Goal: Transaction & Acquisition: Obtain resource

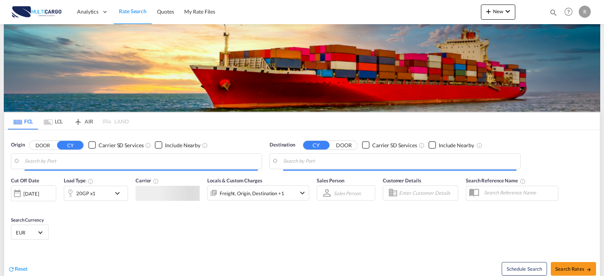
type input "Leixoes, PTLEI"
type input "Mundra, INMUN"
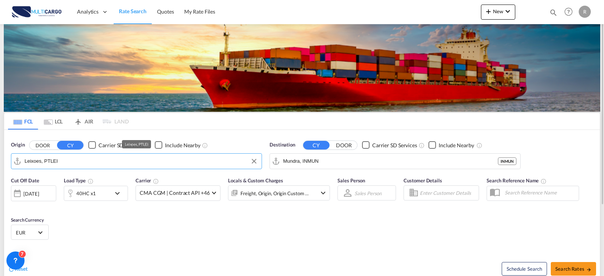
click at [91, 164] on input "Leixoes, PTLEI" at bounding box center [141, 161] width 233 height 11
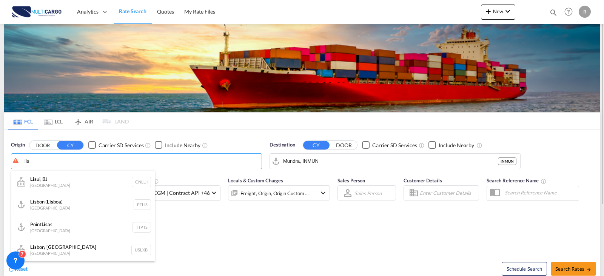
click at [73, 202] on div "Lis bon ( Lis boa) Portugal PTLIS" at bounding box center [83, 204] width 144 height 23
type input "Lisbon (Lisboa), PTLIS"
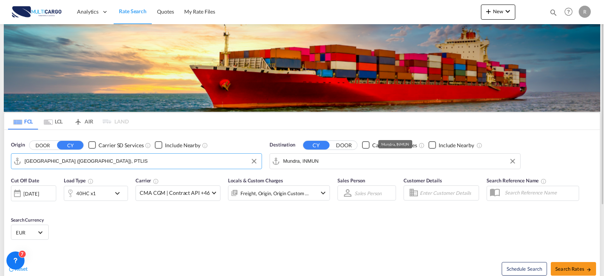
click at [322, 162] on input "Mundra, INMUN" at bounding box center [399, 161] width 233 height 11
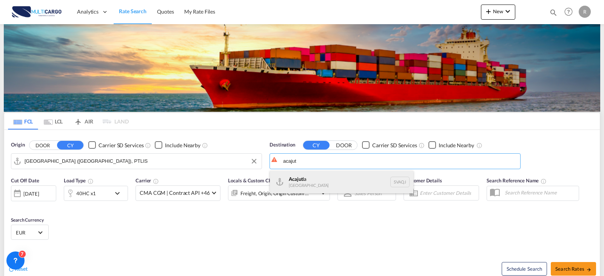
click at [315, 183] on div "Acajut la El Salvador SVAQJ" at bounding box center [342, 182] width 144 height 23
type input "Acajutla, SVAQJ"
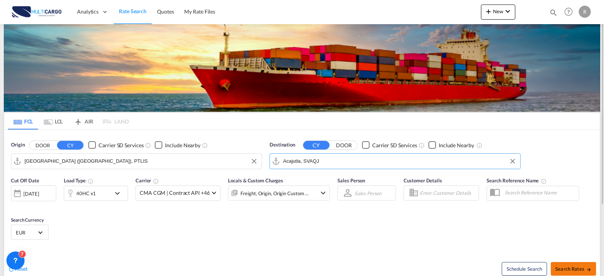
click at [581, 269] on span "Search Rates" at bounding box center [574, 269] width 36 height 6
type input "PTLIS to SVAQJ / 24 Sep 2025"
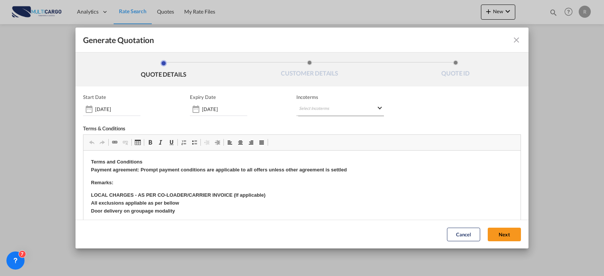
click at [334, 108] on md-select "Select Incoterms CFR - import Cost and Freight CIP - export Carriage and Insura…" at bounding box center [341, 109] width 88 height 14
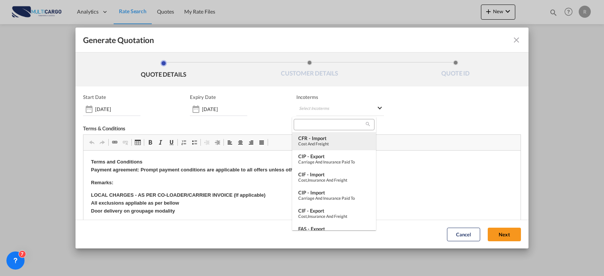
type md-option "[object Object]"
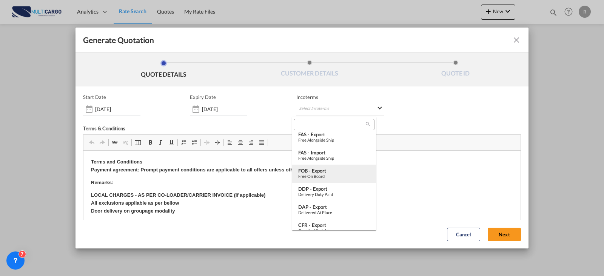
type md-option "[object Object]"
drag, startPoint x: 341, startPoint y: 176, endPoint x: 172, endPoint y: 3, distance: 242.3
click at [341, 176] on div "Free on Board" at bounding box center [334, 176] width 72 height 5
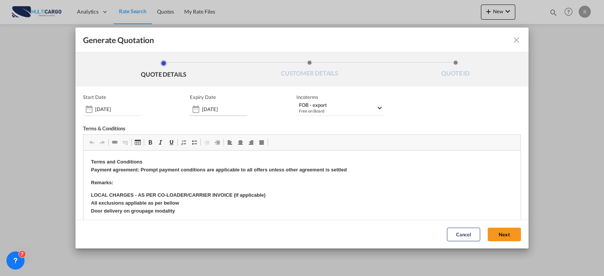
click at [198, 111] on div "Generate QuotationQUOTE ..." at bounding box center [196, 109] width 12 height 15
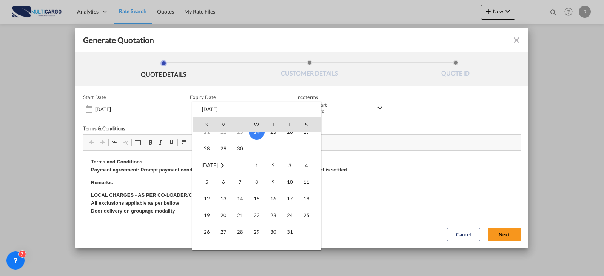
scroll to position [113, 0]
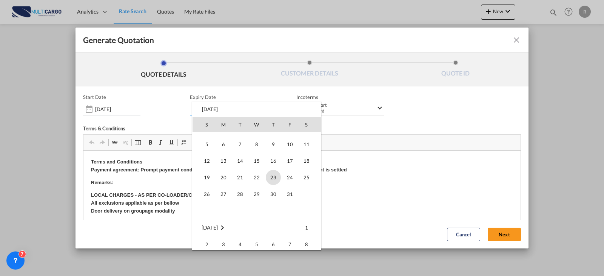
drag, startPoint x: 270, startPoint y: 178, endPoint x: 187, endPoint y: 29, distance: 170.6
click at [270, 179] on span "23" at bounding box center [273, 177] width 15 height 15
type input "23 Oct 2025"
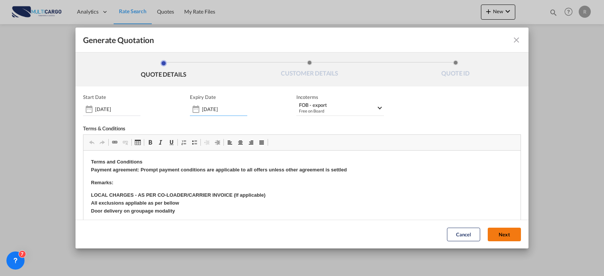
click at [488, 235] on button "Next" at bounding box center [504, 235] width 33 height 14
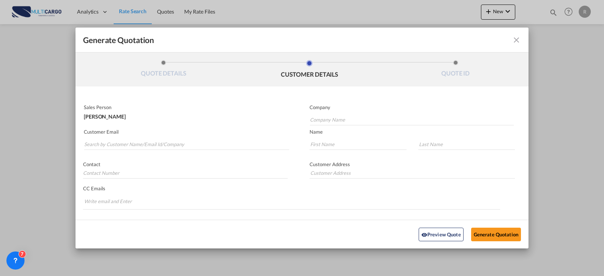
click at [158, 136] on md-autocomplete-wrap "Generate QuotationQUOTE ..." at bounding box center [187, 142] width 206 height 15
click at [158, 142] on input "Search by Customer Name/Email Id/Company" at bounding box center [186, 144] width 205 height 11
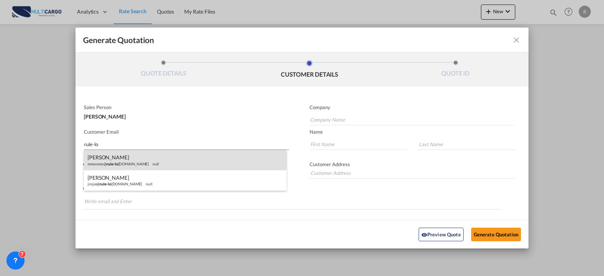
type input "rule-lo"
click at [124, 165] on div "MIKE MORENO mmoreno@ rule-lo gistics.com null" at bounding box center [185, 160] width 203 height 20
type input "Rule Logistics"
type input "mmoreno@rule-logistics.com"
type input "MIKE"
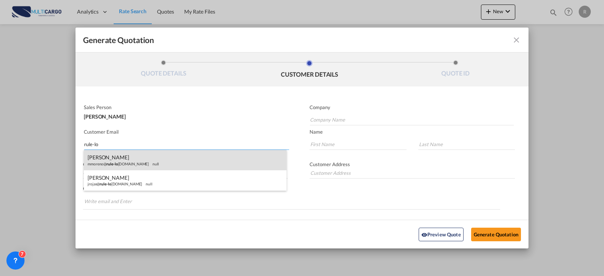
type input "MORENO"
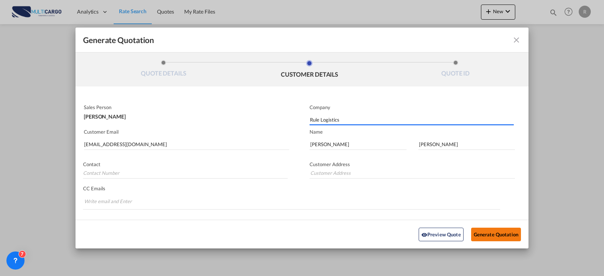
click at [514, 236] on button "Generate Quotation" at bounding box center [496, 234] width 50 height 14
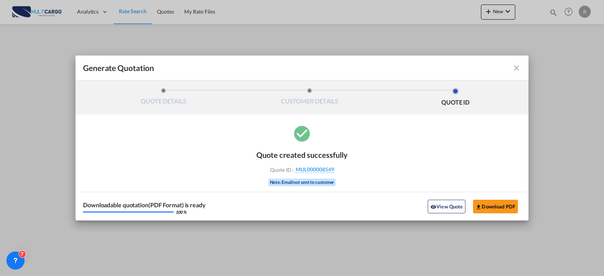
drag, startPoint x: 506, startPoint y: 216, endPoint x: 506, endPoint y: 219, distance: 3.8
click at [506, 216] on div "Downloadable quotation(PDF Format) is ready 100 % View Quote Download PDF" at bounding box center [302, 206] width 453 height 29
click at [501, 201] on button "Download PDF" at bounding box center [495, 207] width 45 height 14
click at [521, 66] on md-toolbar "Generate Quotation" at bounding box center [302, 68] width 453 height 25
click at [515, 67] on md-icon "icon-close fg-AAA8AD cursor m-0" at bounding box center [516, 67] width 9 height 9
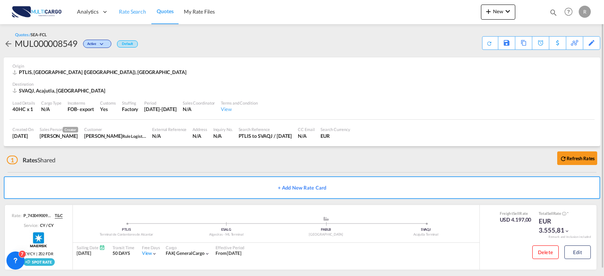
drag, startPoint x: 141, startPoint y: 9, endPoint x: 141, endPoint y: 14, distance: 4.5
click at [141, 9] on span "Rate Search" at bounding box center [132, 11] width 27 height 6
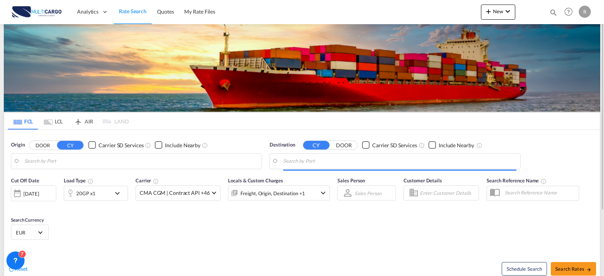
type input "Lisbon (Lisboa), PTLIS"
type input "Acajutla, SVAQJ"
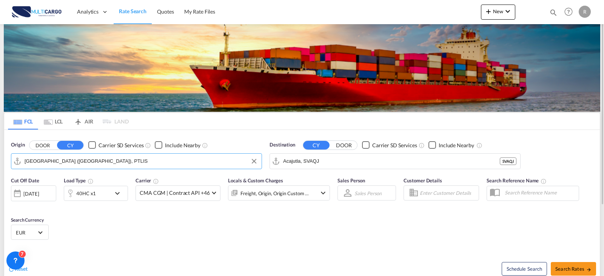
click at [104, 163] on input "Lisbon (Lisboa), PTLIS" at bounding box center [141, 161] width 233 height 11
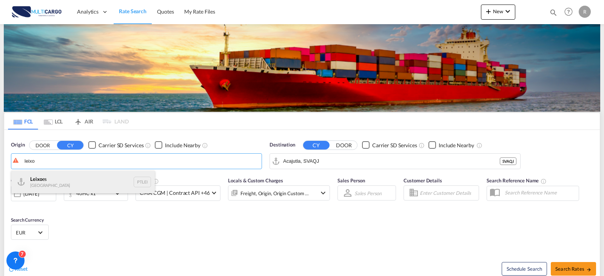
click at [51, 182] on div "Leixo es Portugal PTLEI" at bounding box center [83, 182] width 144 height 23
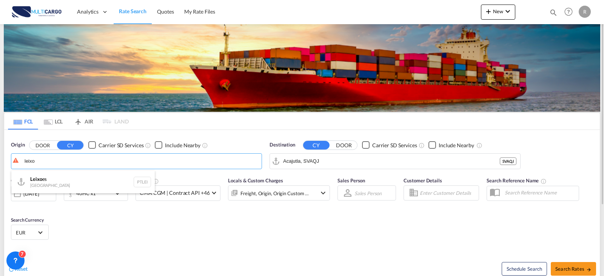
type input "Leixoes, PTLEI"
click at [307, 162] on input "Acajutla, SVAQJ" at bounding box center [399, 161] width 233 height 11
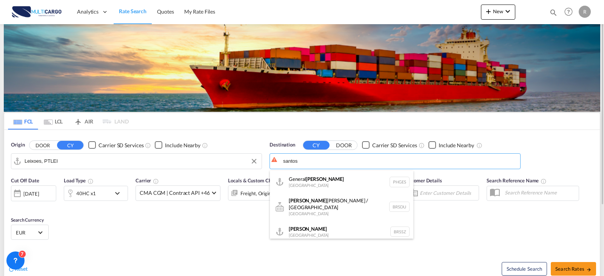
click at [357, 227] on div "Santos Brazil BRSSZ" at bounding box center [342, 232] width 144 height 23
type input "Santos, BRSSZ"
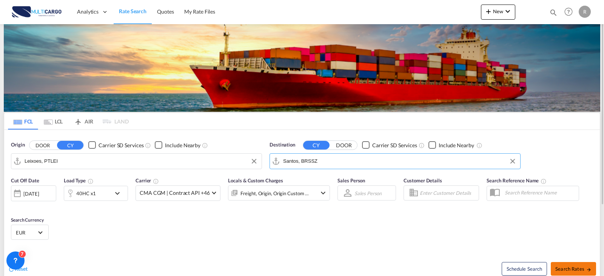
click at [586, 269] on span "Search Rates" at bounding box center [574, 269] width 36 height 6
type input "PTLEI to BRSSZ / 24 Sep 2025"
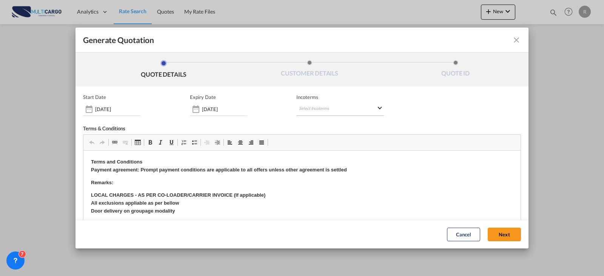
drag, startPoint x: 337, startPoint y: 100, endPoint x: 338, endPoint y: 105, distance: 5.3
click at [337, 101] on div "Incoterms Select Incoterms CFR - import Cost and Freight CIP - export Carriage …" at bounding box center [341, 105] width 88 height 22
click at [338, 106] on md-select "Select Incoterms CFR - import Cost and Freight CIP - export Carriage and Insura…" at bounding box center [341, 109] width 88 height 14
type md-option "[object Object]"
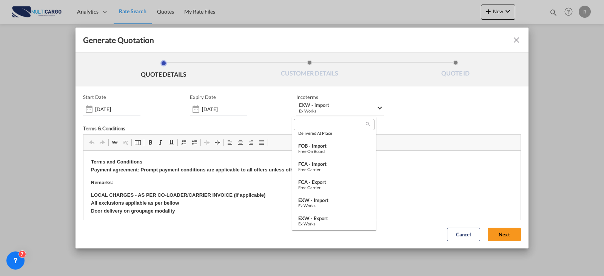
scroll to position [283, 0]
click at [331, 200] on div "EXW - export" at bounding box center [334, 200] width 72 height 6
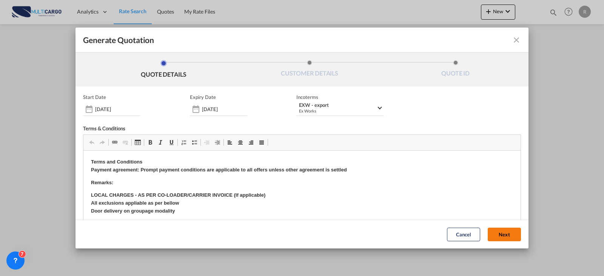
click at [491, 233] on button "Next" at bounding box center [504, 235] width 33 height 14
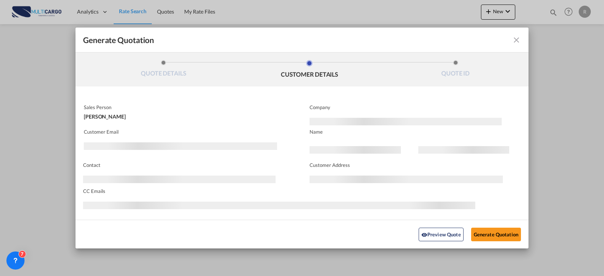
click at [161, 143] on div "Generate QuotationQUOTE ..." at bounding box center [180, 146] width 193 height 8
click at [261, 67] on li "CUSTOMER DETAILS" at bounding box center [310, 70] width 146 height 20
click at [216, 42] on div "Generate Quotation" at bounding box center [236, 40] width 307 height 10
click at [512, 36] on md-icon "icon-close fg-AAA8AD cursor m-0" at bounding box center [516, 40] width 9 height 9
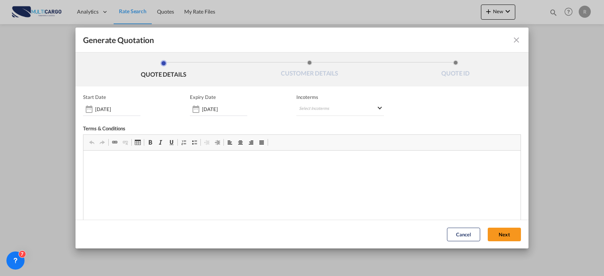
click at [560, 252] on div "Generate Quotation QUOTE DETAILS CUSTOMER DETAILS QUOTE ID Start Date 24 Sep 20…" at bounding box center [302, 138] width 604 height 276
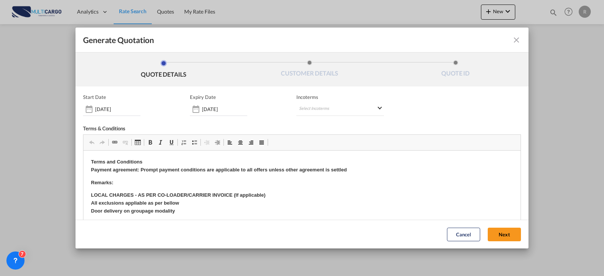
scroll to position [0, 0]
click at [335, 105] on md-select "Select Incoterms CFR - import Cost and Freight CIP - export Carriage and Insura…" at bounding box center [341, 109] width 88 height 14
type md-option "[object Object]"
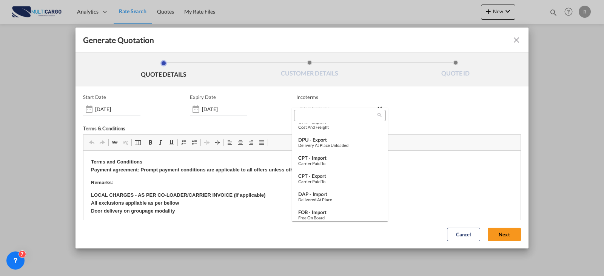
scroll to position [264, 0]
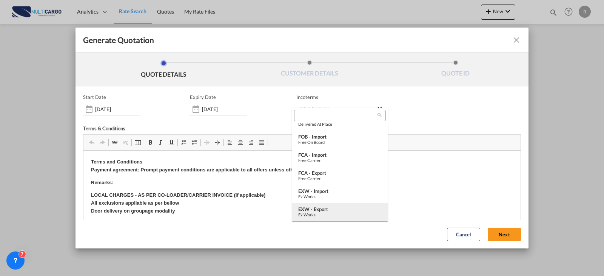
click at [339, 207] on div "EXW - export" at bounding box center [339, 209] width 83 height 6
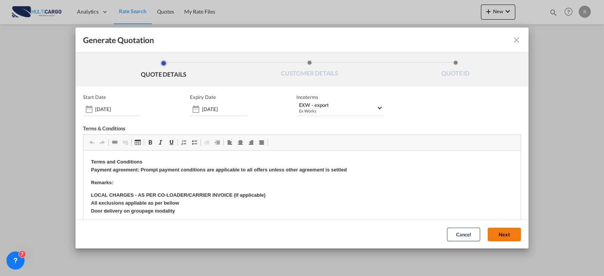
click at [488, 236] on button "Next" at bounding box center [504, 235] width 33 height 14
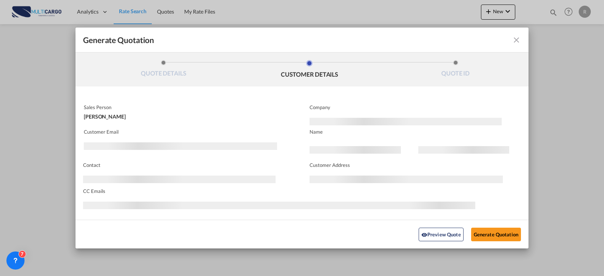
click at [167, 142] on md-input-container "Customer Email" at bounding box center [186, 139] width 207 height 23
click at [512, 36] on md-icon "icon-close fg-AAA8AD cursor m-0" at bounding box center [516, 40] width 9 height 9
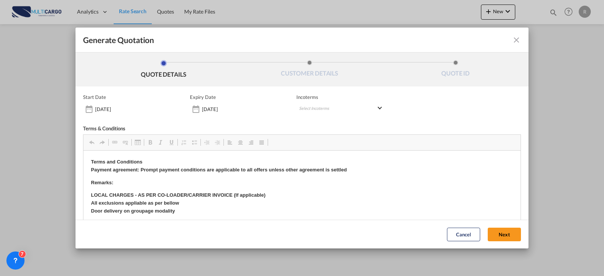
scroll to position [0, 0]
click at [334, 102] on div "Incoterms Select Incoterms CFR - import Cost and Freight CIP - export Carriage …" at bounding box center [341, 105] width 88 height 22
click at [332, 112] on md-select "Select Incoterms CFR - import Cost and Freight CIP - export Carriage and Insura…" at bounding box center [341, 109] width 88 height 14
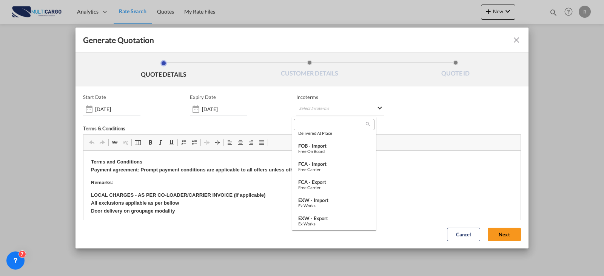
scroll to position [283, 0]
click at [321, 200] on div "EXW - export" at bounding box center [334, 200] width 72 height 6
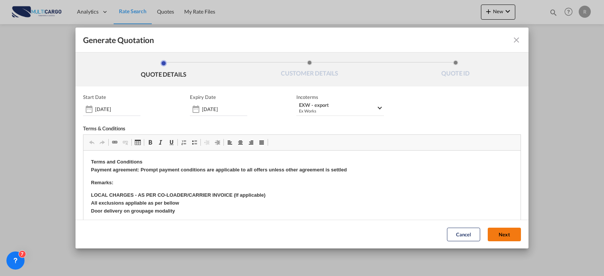
click at [491, 232] on button "Next" at bounding box center [504, 235] width 33 height 14
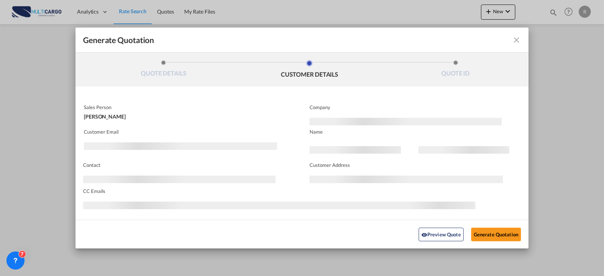
click at [174, 112] on div "Ricardo Santos" at bounding box center [186, 114] width 204 height 9
drag, startPoint x: 490, startPoint y: 237, endPoint x: 498, endPoint y: 233, distance: 9.6
click at [490, 237] on button "Generate Quotation" at bounding box center [496, 234] width 50 height 14
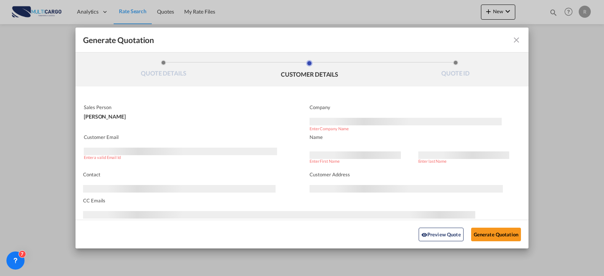
click at [197, 148] on div "Generate QuotationQUOTE ..." at bounding box center [180, 152] width 193 height 8
click at [113, 134] on p "Customer Email" at bounding box center [187, 137] width 206 height 6
click at [512, 43] on md-icon "icon-close fg-AAA8AD cursor m-0" at bounding box center [516, 40] width 9 height 9
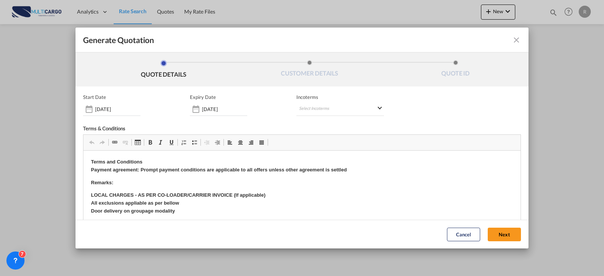
scroll to position [0, 0]
click at [488, 232] on button "Next" at bounding box center [504, 235] width 33 height 14
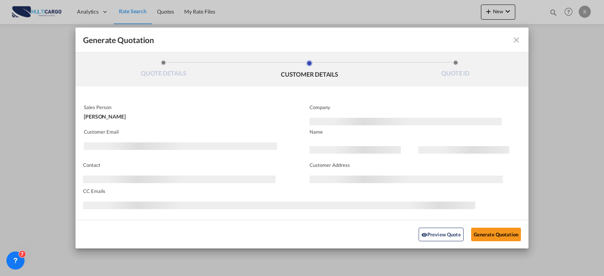
click at [505, 45] on div "Generate Quotation" at bounding box center [302, 40] width 438 height 10
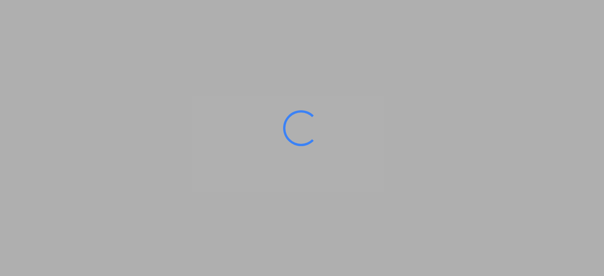
click at [313, 126] on div at bounding box center [301, 128] width 36 height 36
click at [255, 37] on ms-splash-screen at bounding box center [302, 138] width 604 height 276
